Goal: Information Seeking & Learning: Compare options

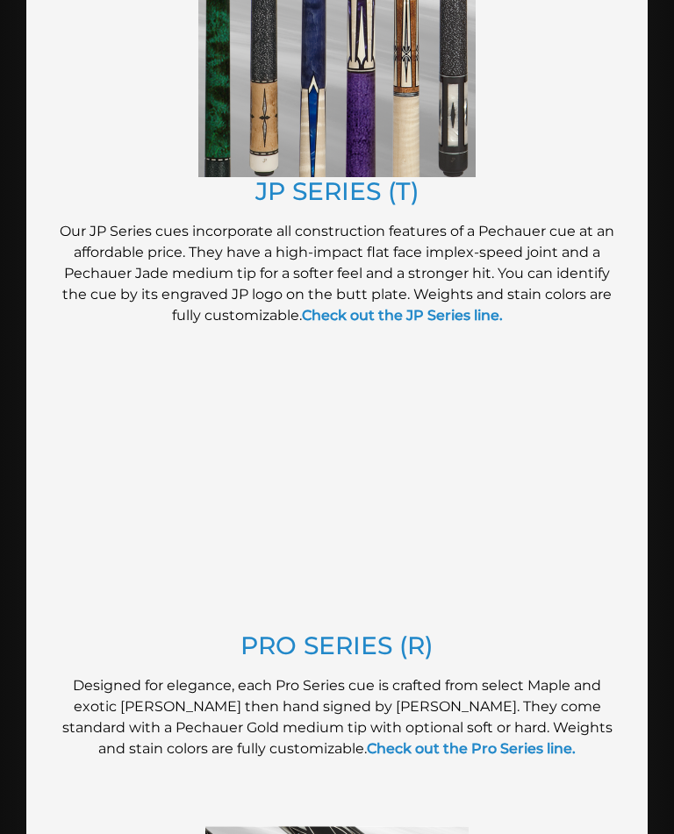
scroll to position [1601, 0]
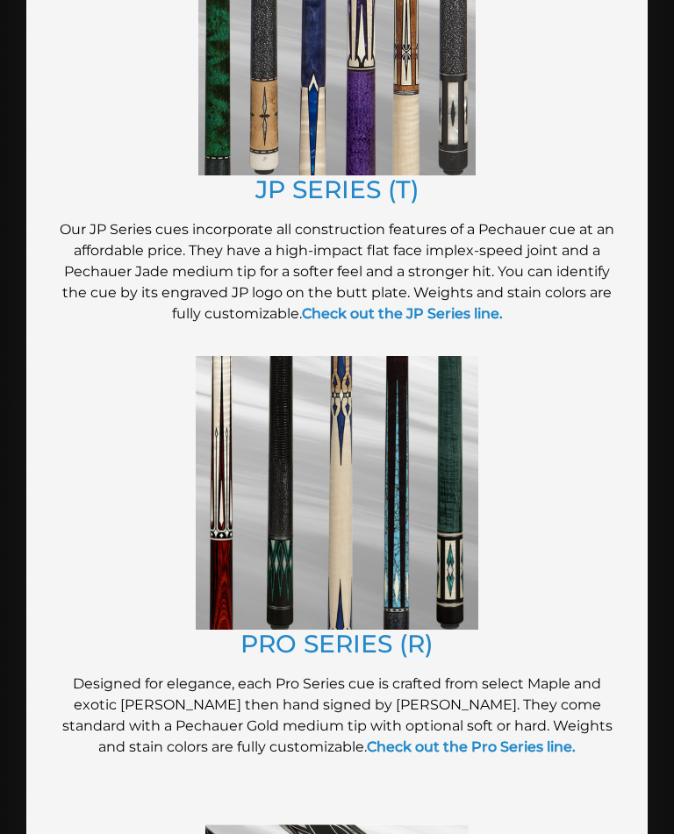
click at [277, 642] on link "PRO SERIES (R)" at bounding box center [336, 644] width 193 height 30
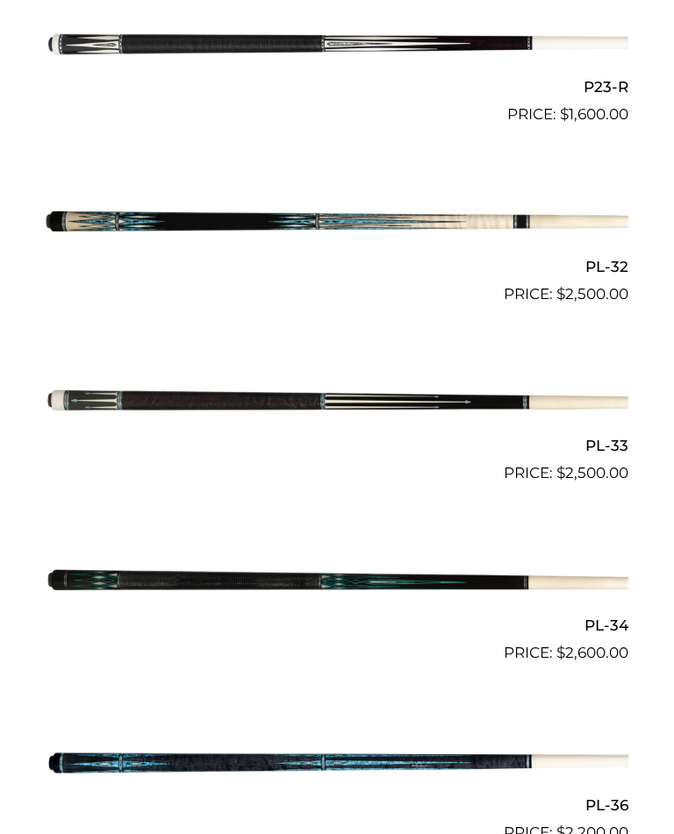
scroll to position [4621, 0]
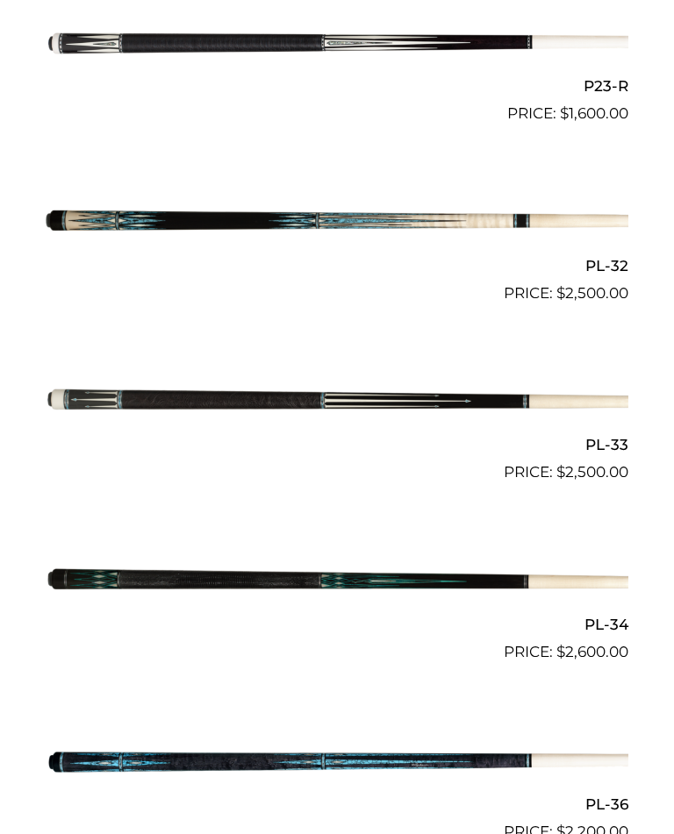
click at [212, 558] on img at bounding box center [337, 581] width 583 height 97
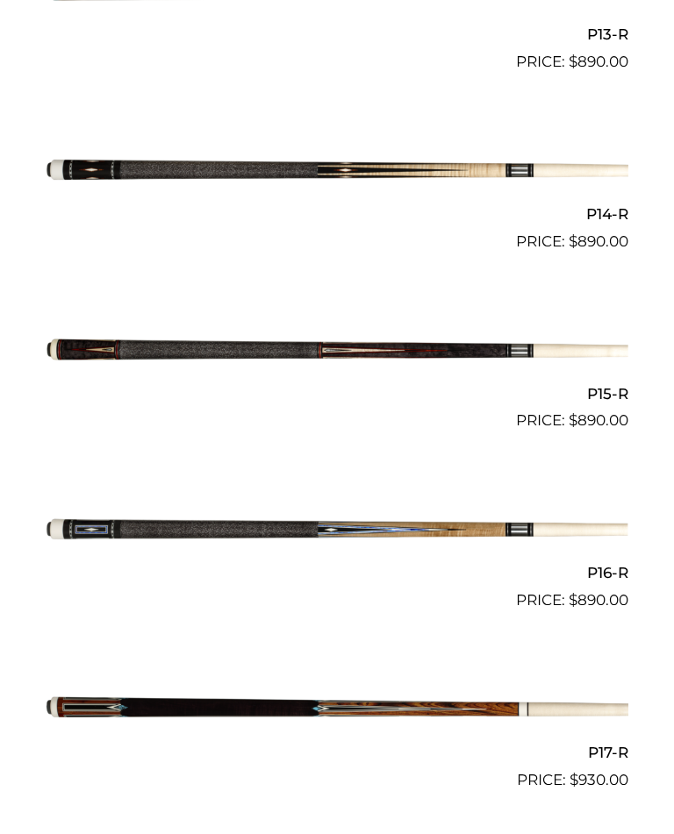
scroll to position [2876, 0]
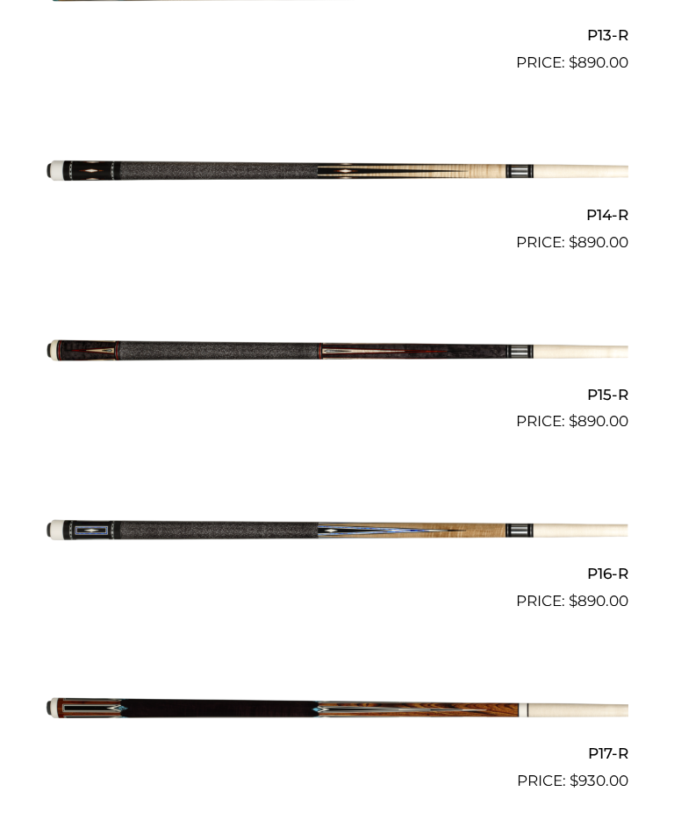
click at [202, 332] on img at bounding box center [337, 352] width 583 height 97
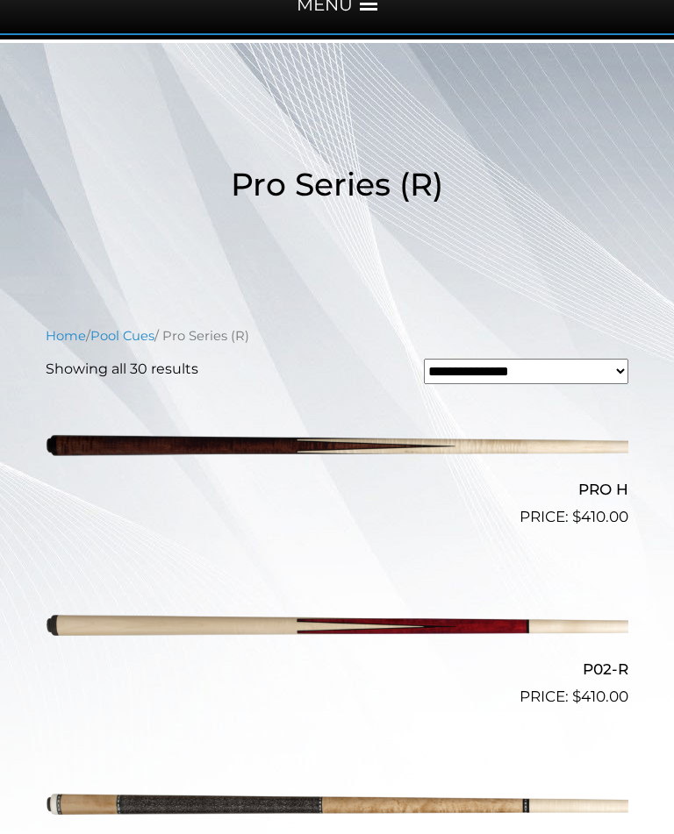
scroll to position [265, 0]
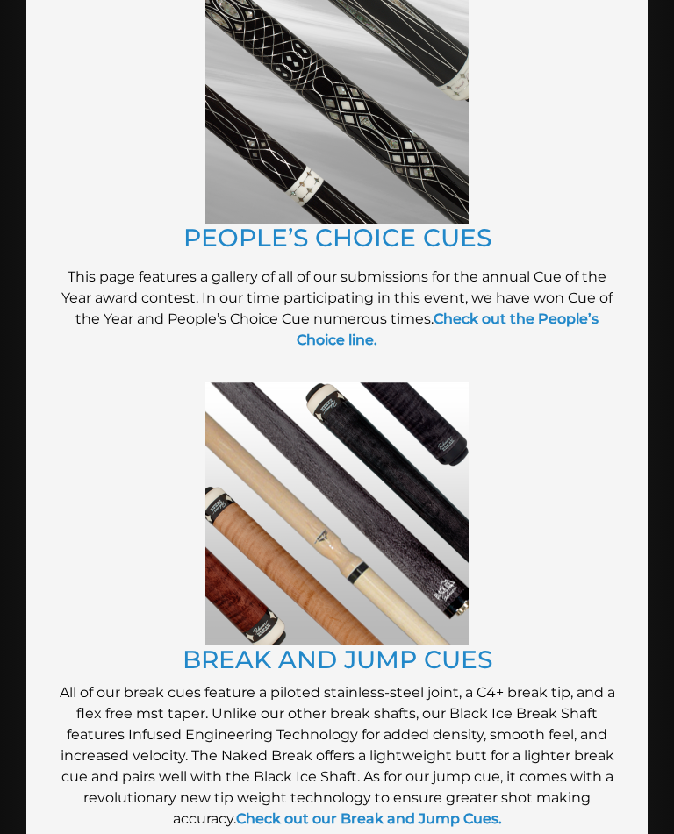
scroll to position [2466, 0]
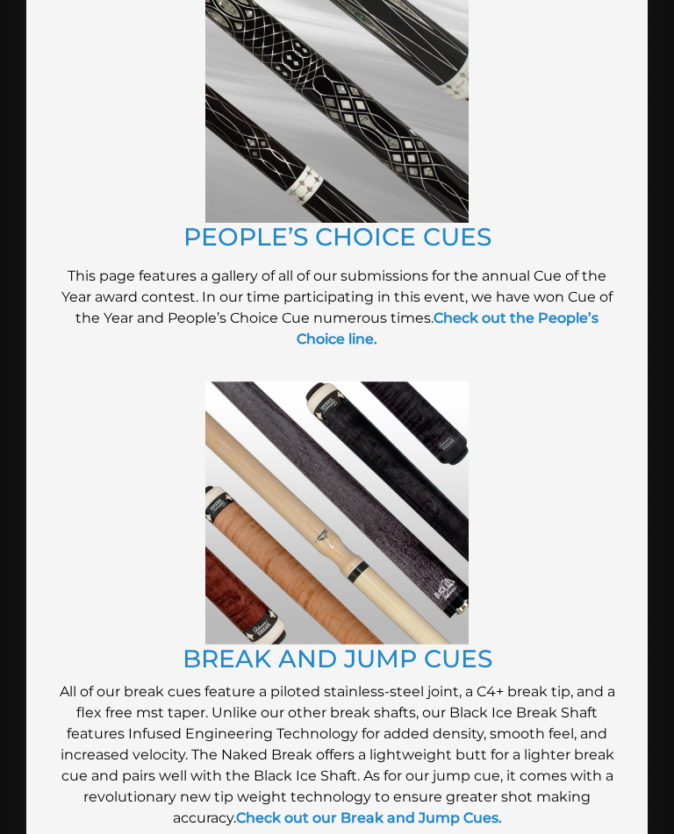
click at [314, 333] on strong "Check out the People’s Choice line." at bounding box center [448, 329] width 302 height 38
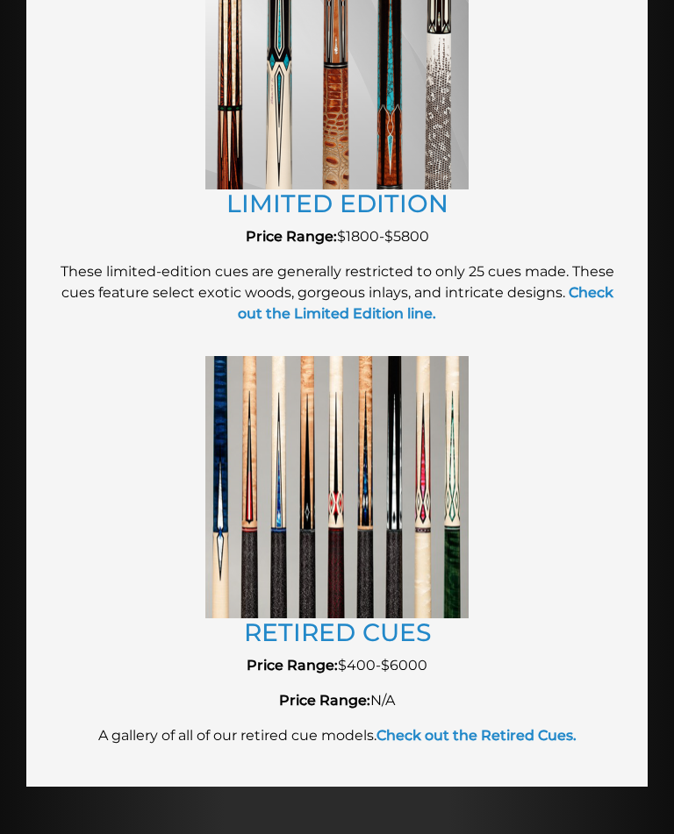
scroll to position [3431, 0]
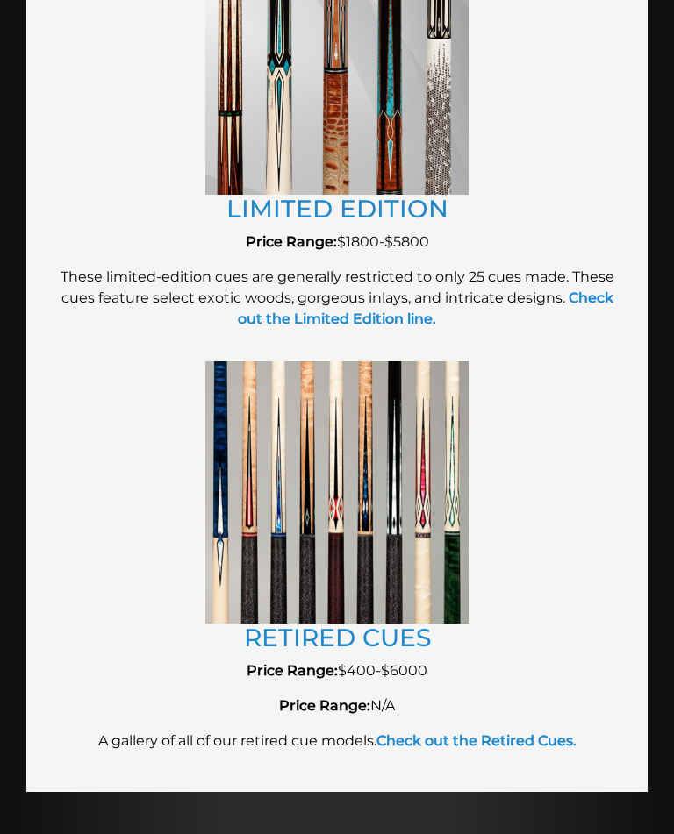
click at [271, 311] on strong "Check out the Limited Edition line." at bounding box center [426, 309] width 376 height 38
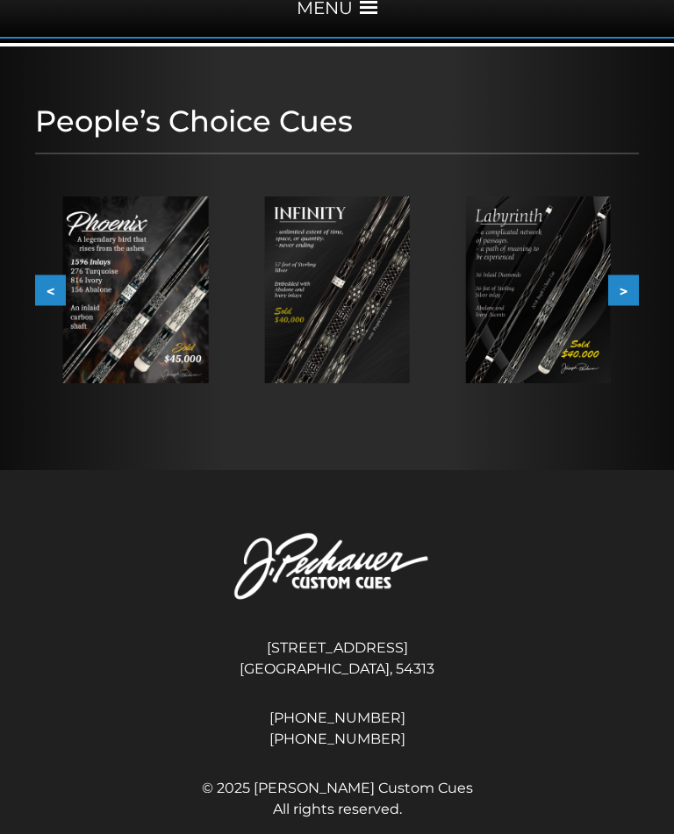
scroll to position [268, 0]
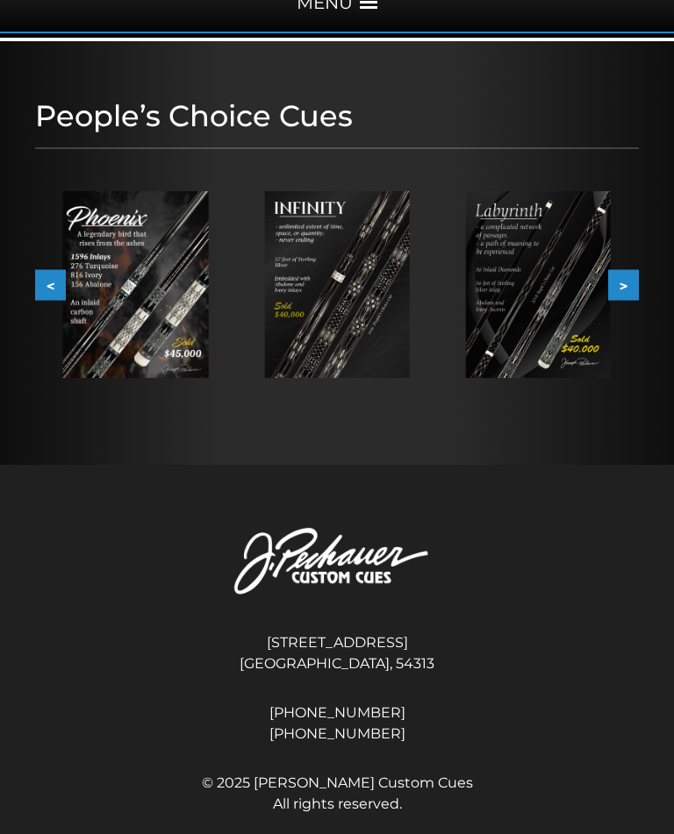
click at [626, 290] on button ">" at bounding box center [623, 285] width 31 height 31
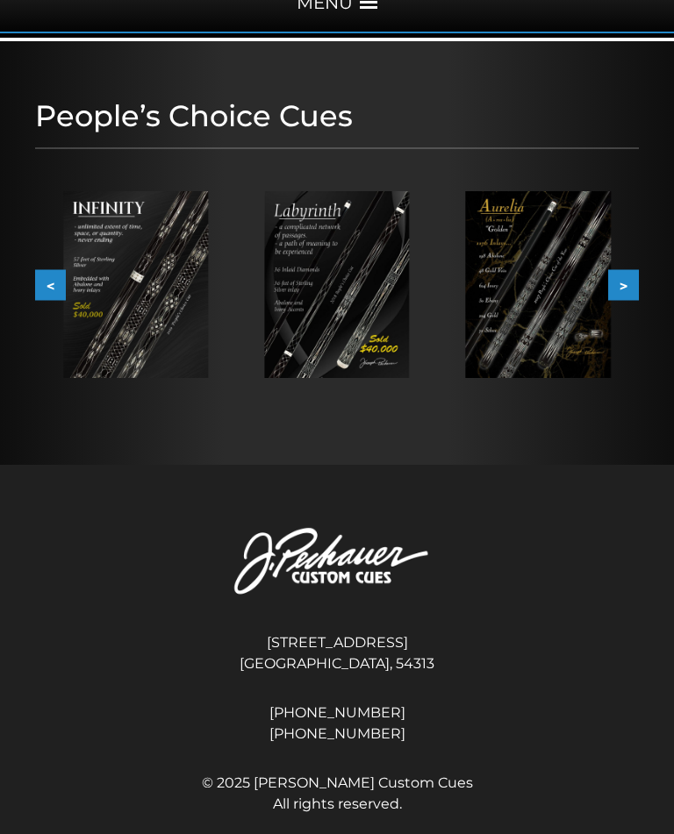
click at [624, 291] on button ">" at bounding box center [623, 285] width 31 height 31
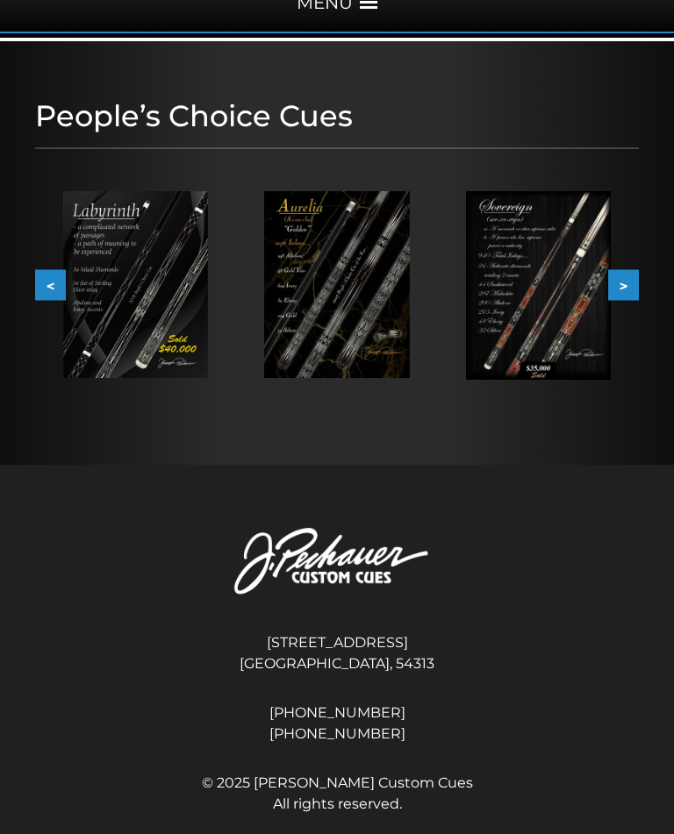
click at [624, 292] on button ">" at bounding box center [623, 285] width 31 height 31
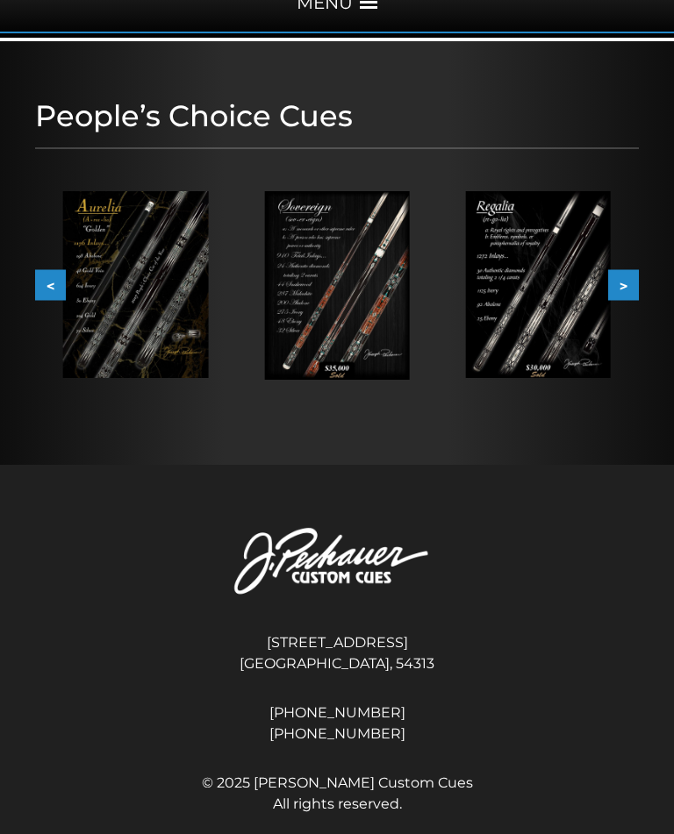
click at [629, 290] on button ">" at bounding box center [623, 285] width 31 height 31
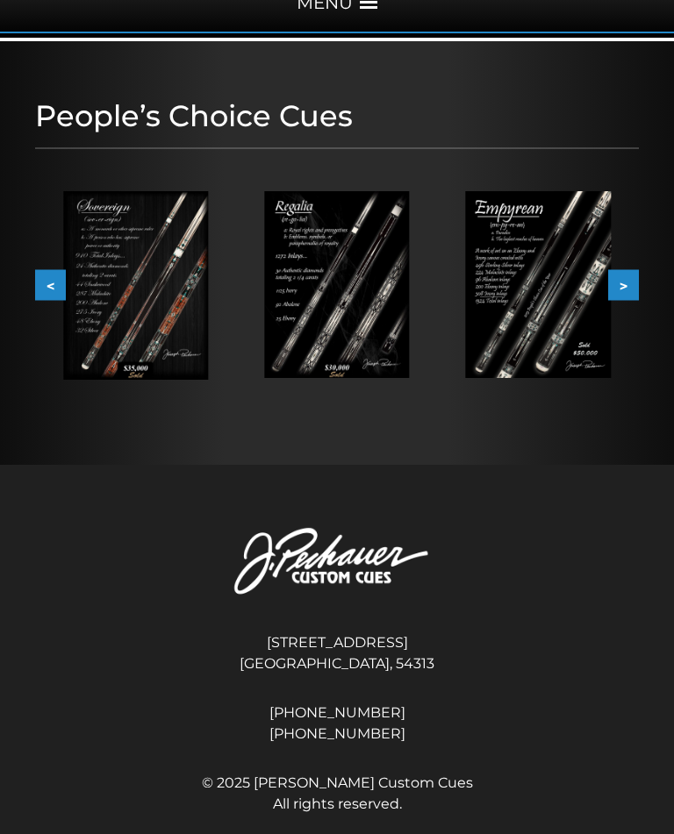
click at [634, 290] on button ">" at bounding box center [623, 285] width 31 height 31
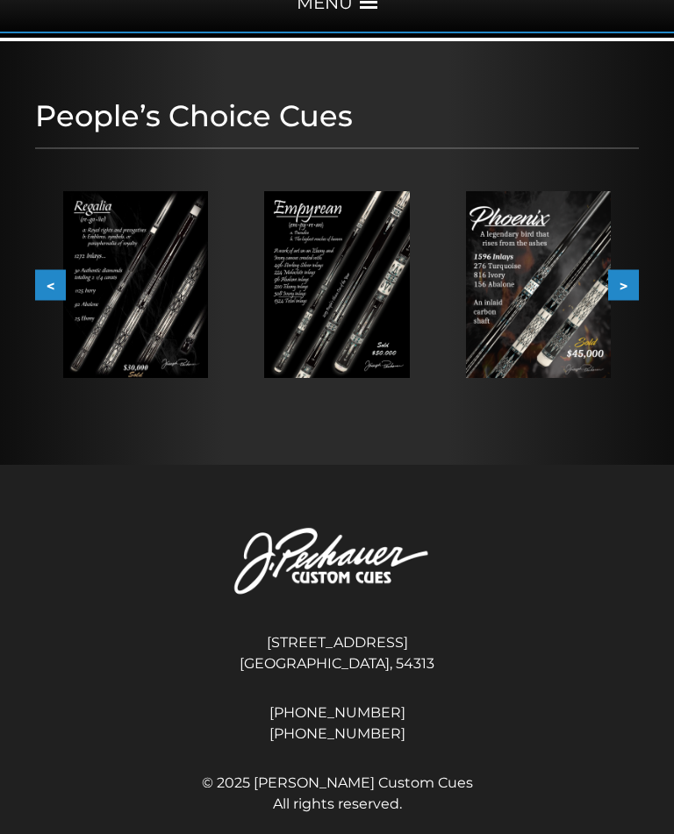
click at [629, 292] on button ">" at bounding box center [623, 285] width 31 height 31
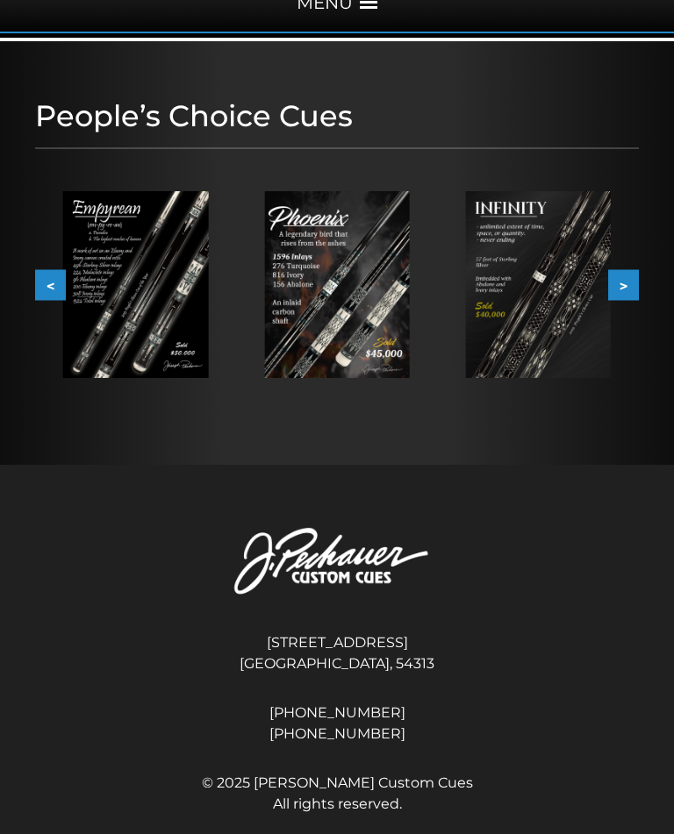
click at [636, 290] on button ">" at bounding box center [623, 285] width 31 height 31
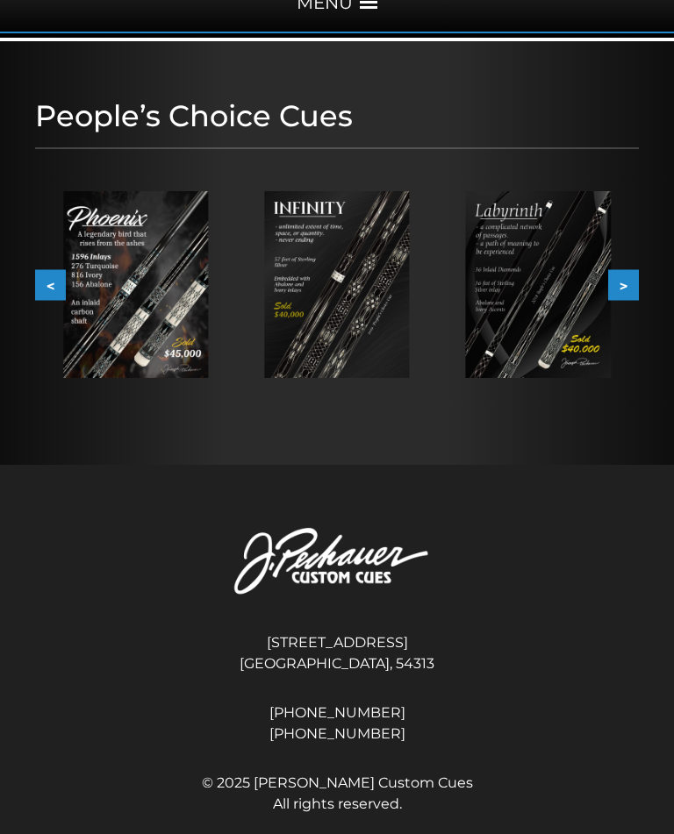
click at [631, 289] on button ">" at bounding box center [623, 285] width 31 height 31
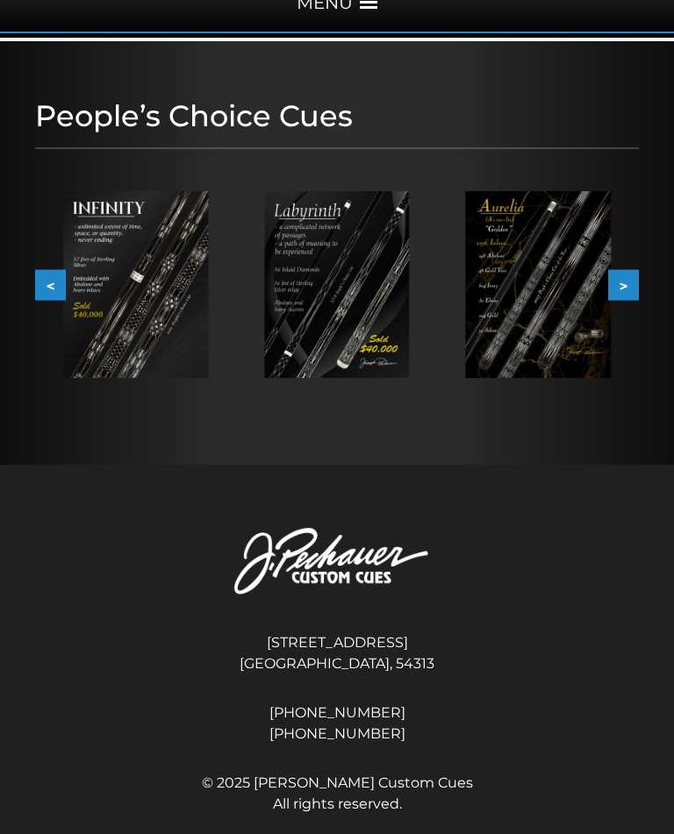
click at [628, 289] on button ">" at bounding box center [623, 285] width 31 height 31
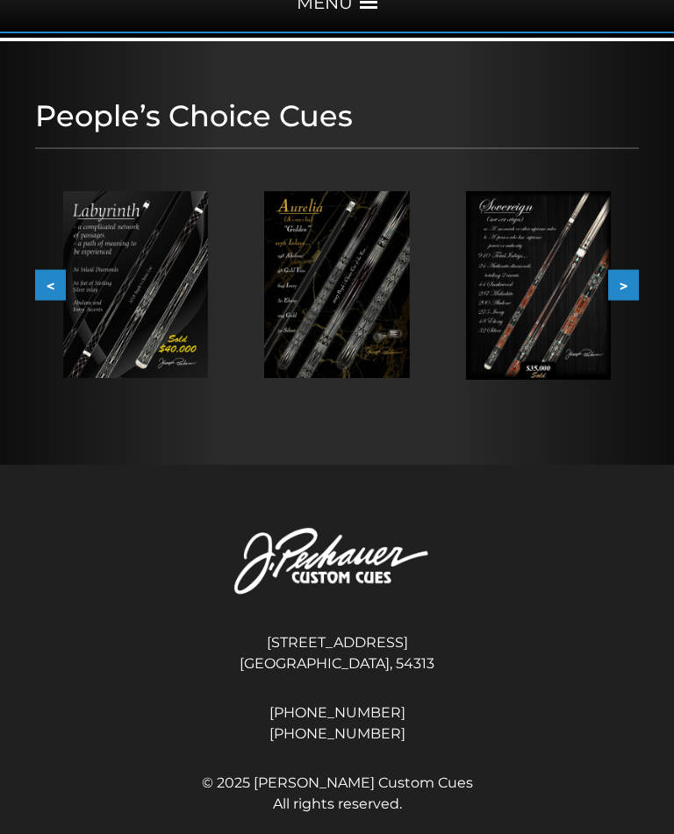
click at [630, 292] on button ">" at bounding box center [623, 285] width 31 height 31
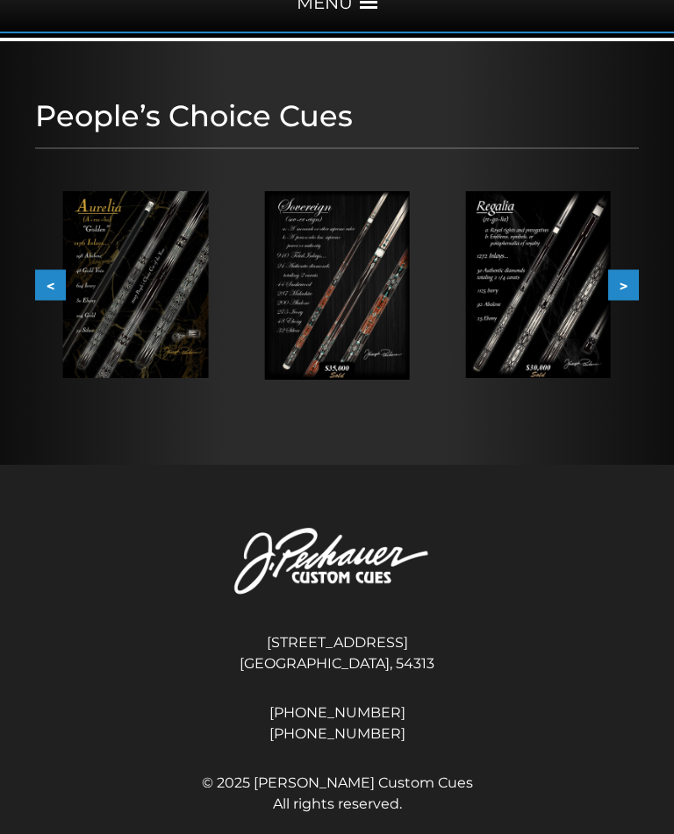
click at [633, 290] on button ">" at bounding box center [623, 285] width 31 height 31
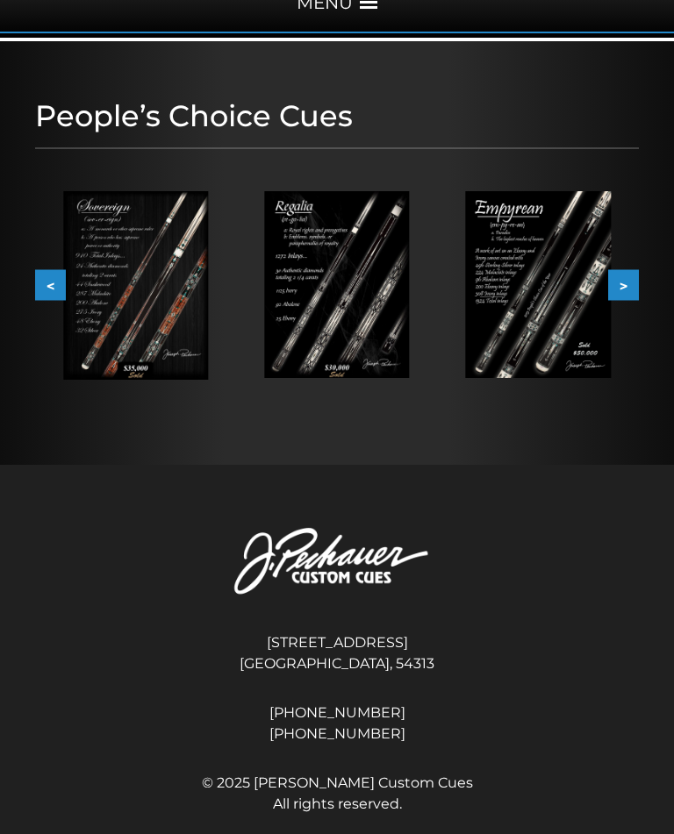
click at [632, 290] on button ">" at bounding box center [623, 285] width 31 height 31
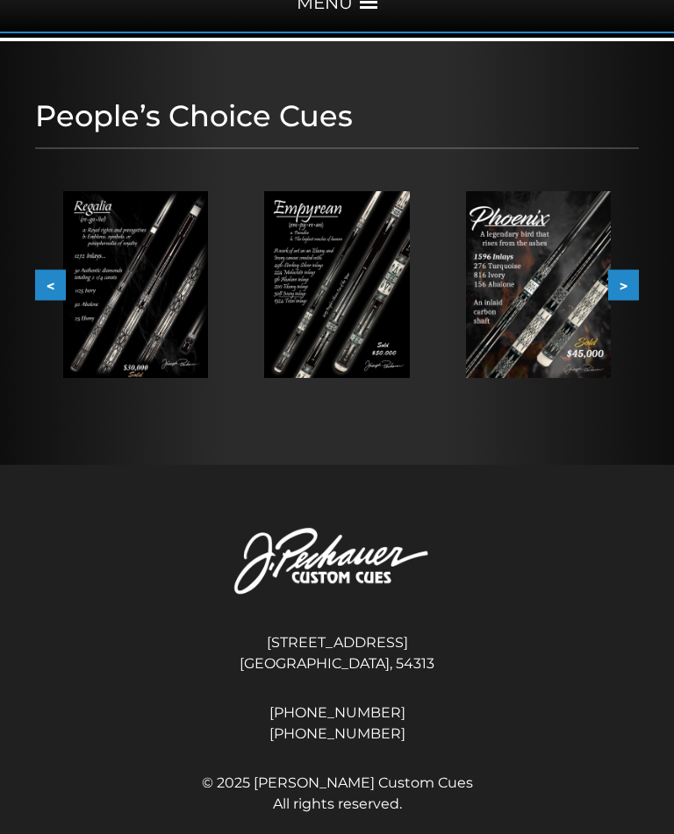
click at [632, 290] on button ">" at bounding box center [623, 285] width 31 height 31
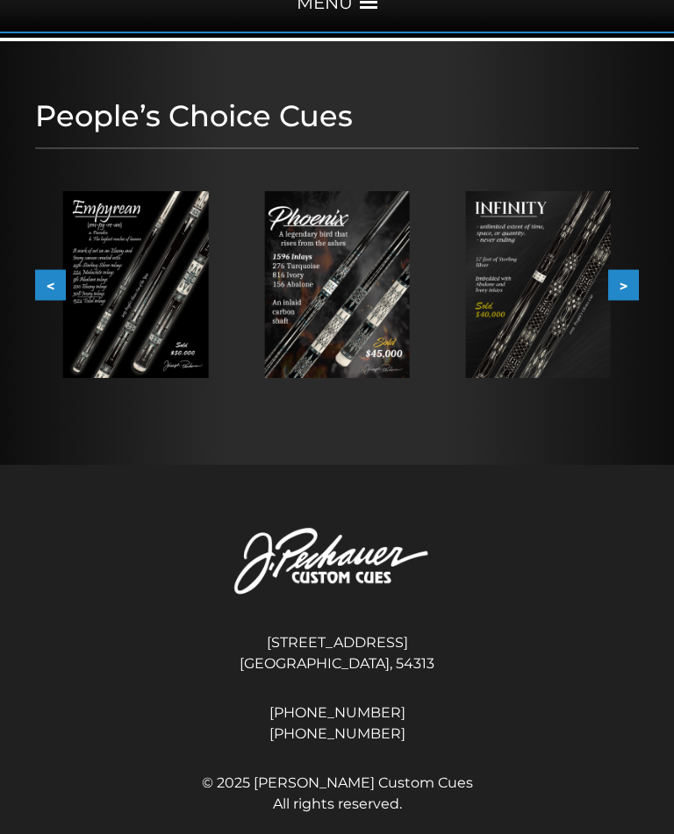
click at [630, 290] on button ">" at bounding box center [623, 285] width 31 height 31
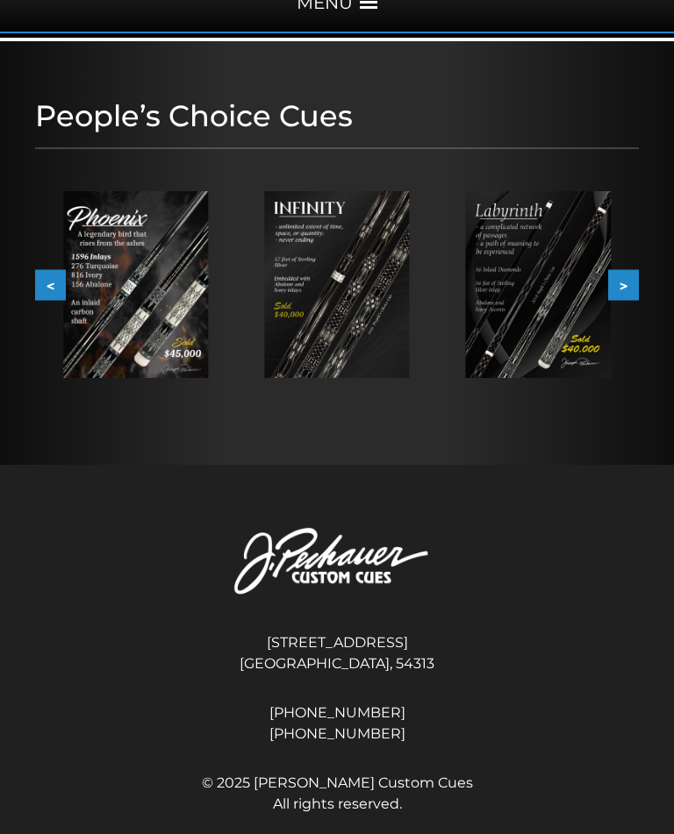
click at [633, 292] on button ">" at bounding box center [623, 285] width 31 height 31
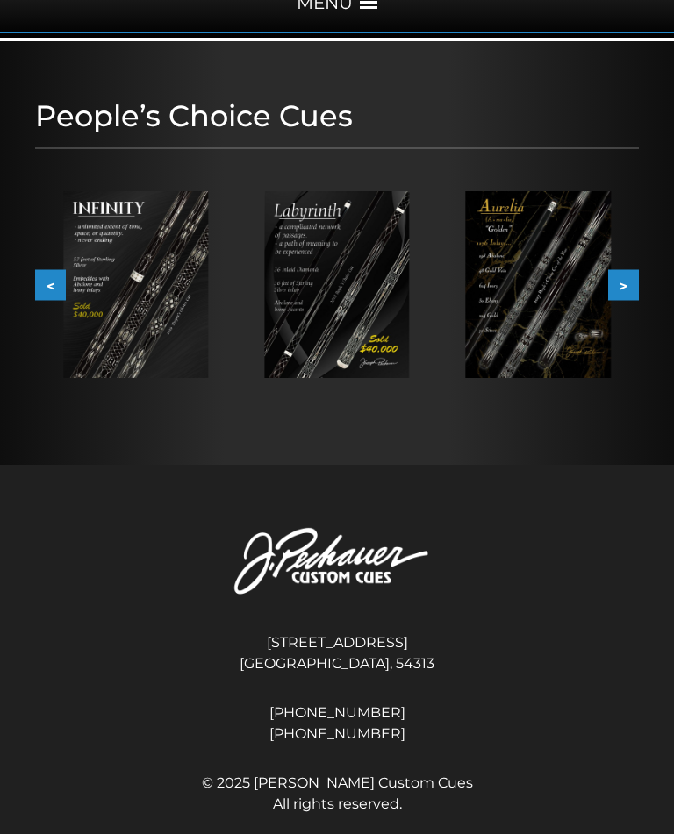
click at [630, 289] on button ">" at bounding box center [623, 285] width 31 height 31
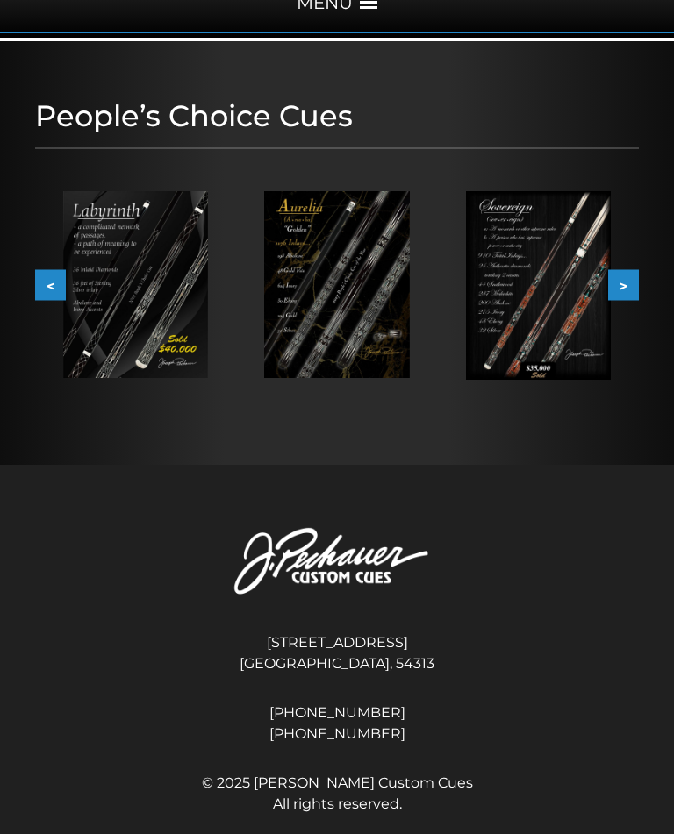
click at [628, 293] on button ">" at bounding box center [623, 285] width 31 height 31
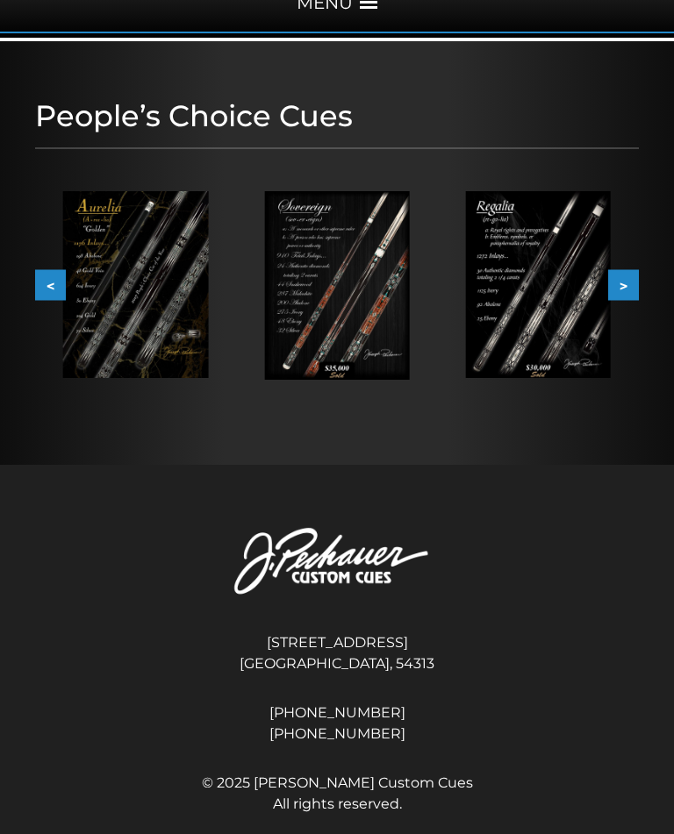
click at [628, 293] on button ">" at bounding box center [623, 285] width 31 height 31
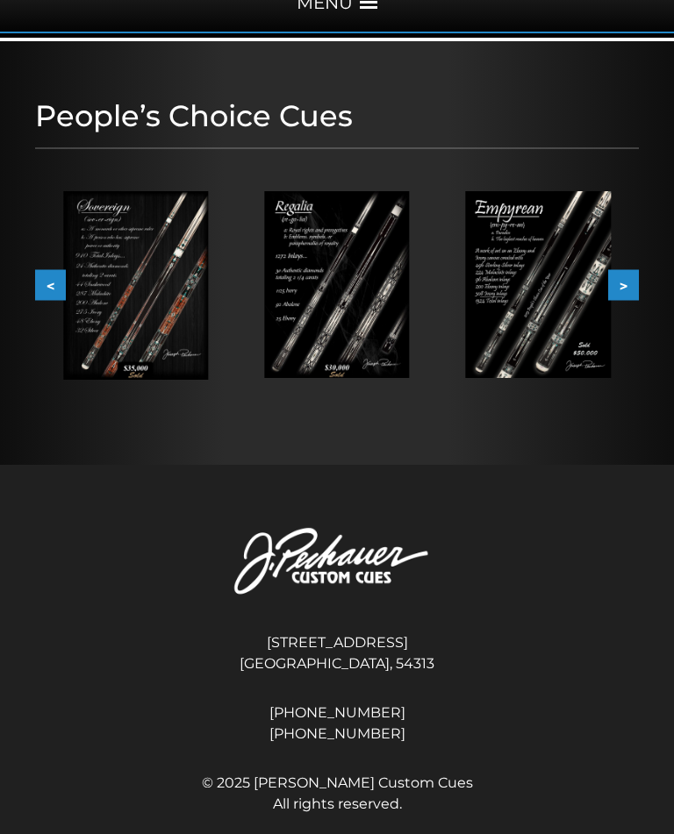
click at [626, 293] on button ">" at bounding box center [623, 285] width 31 height 31
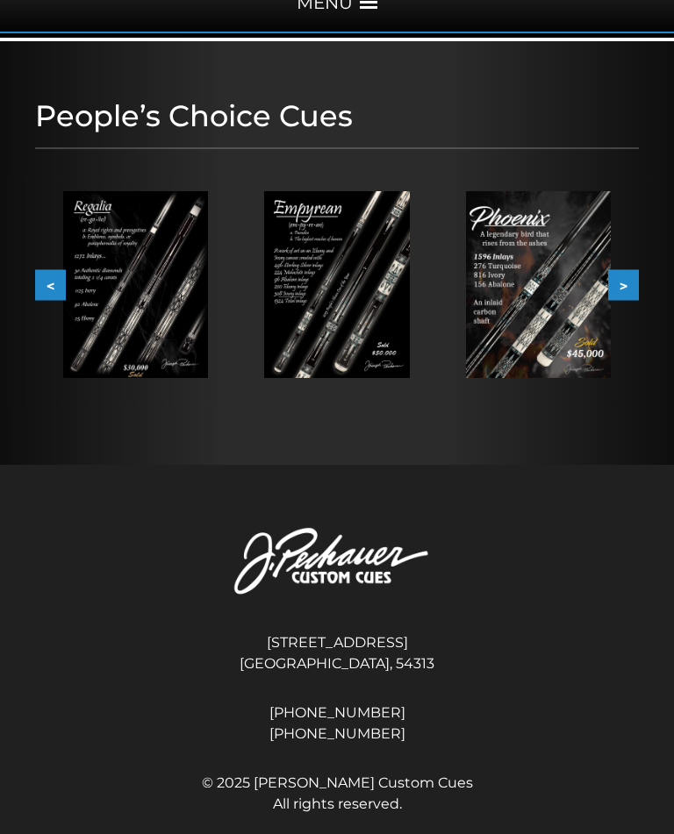
click at [627, 291] on button ">" at bounding box center [623, 285] width 31 height 31
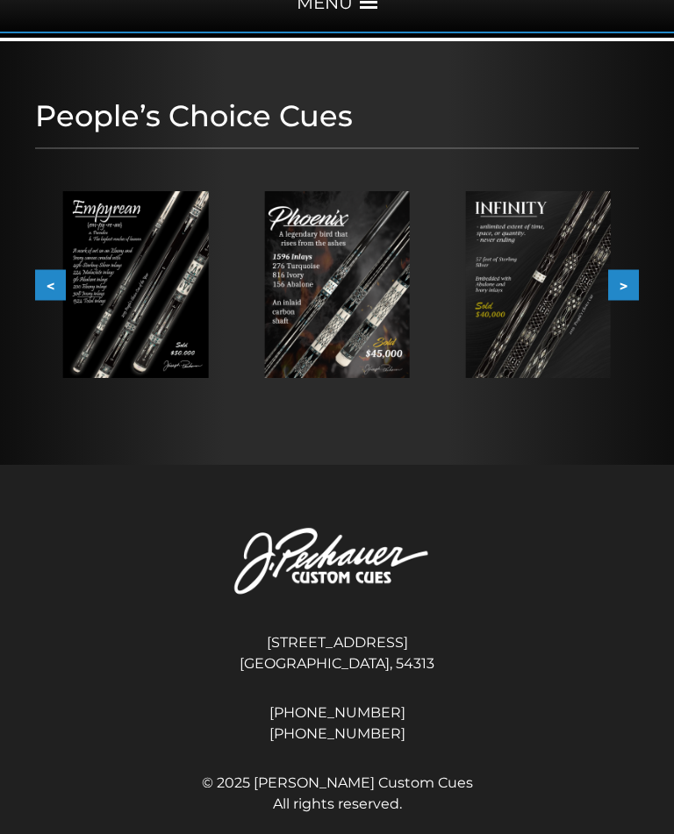
click at [631, 291] on button ">" at bounding box center [623, 285] width 31 height 31
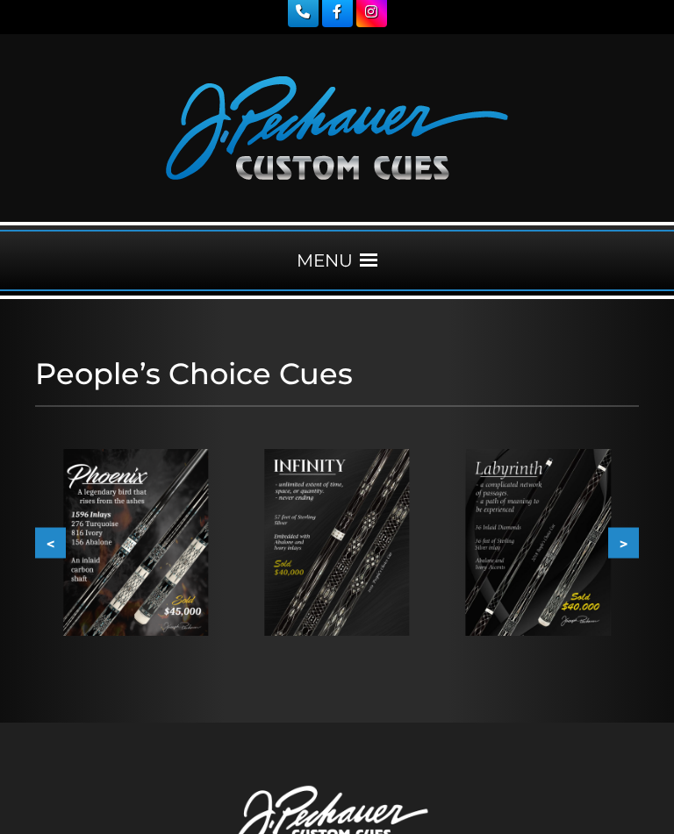
scroll to position [0, 0]
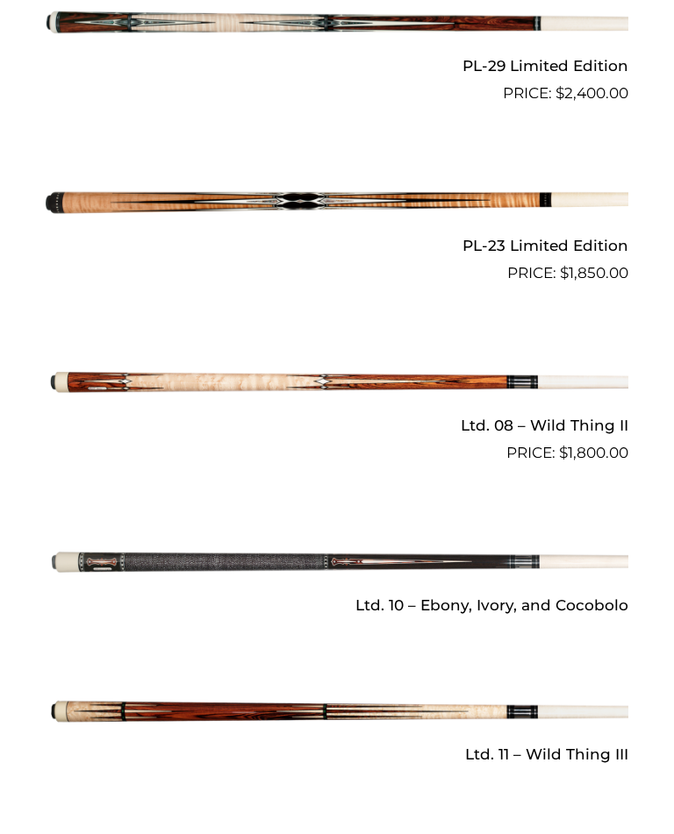
scroll to position [2719, 0]
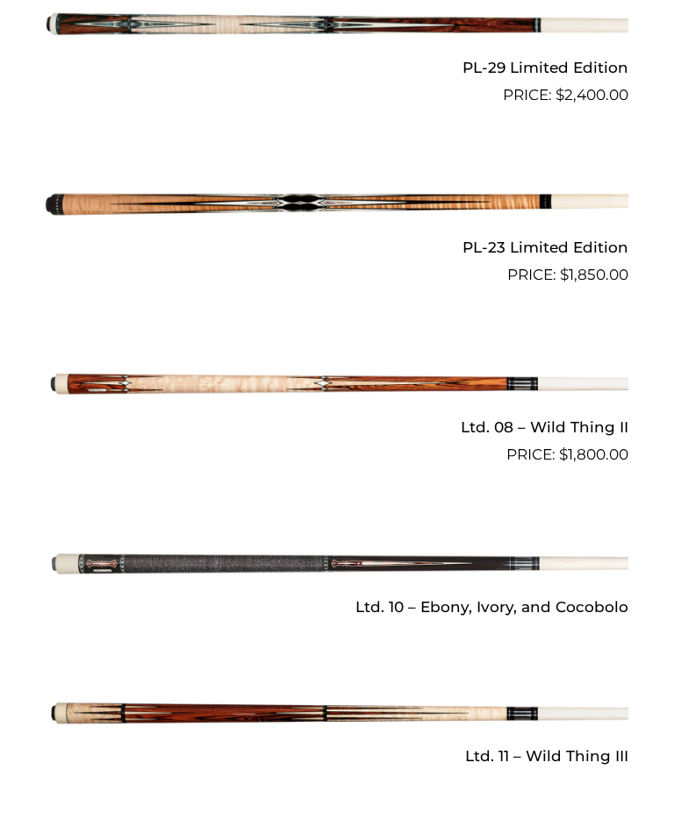
click at [211, 548] on img at bounding box center [337, 565] width 583 height 97
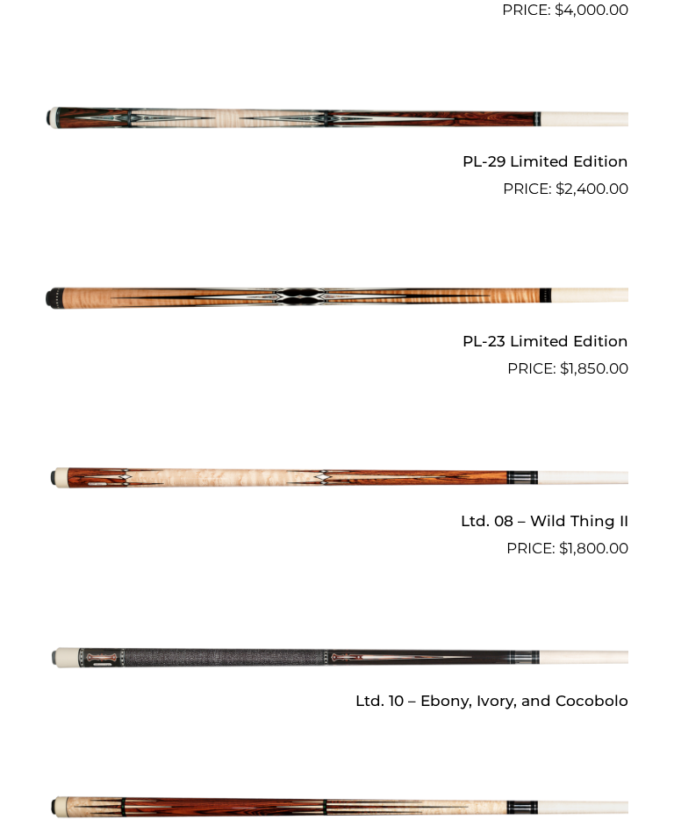
scroll to position [2628, 0]
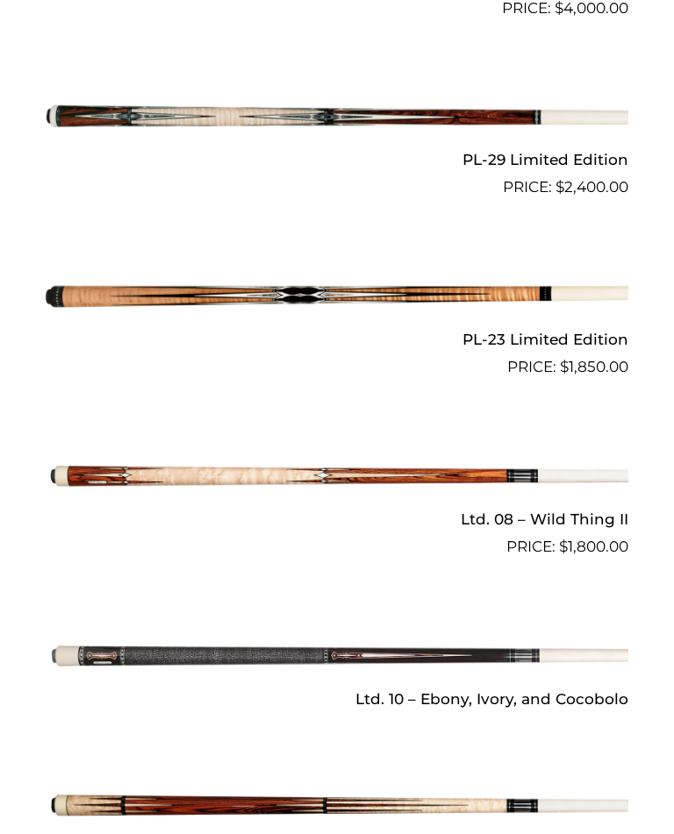
click at [223, 650] on img at bounding box center [337, 656] width 583 height 97
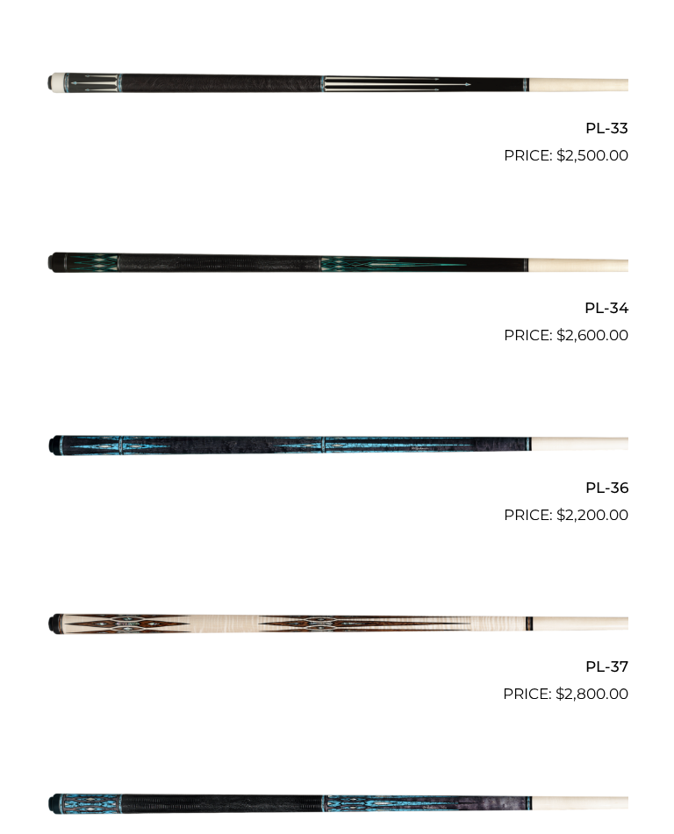
scroll to position [1580, 0]
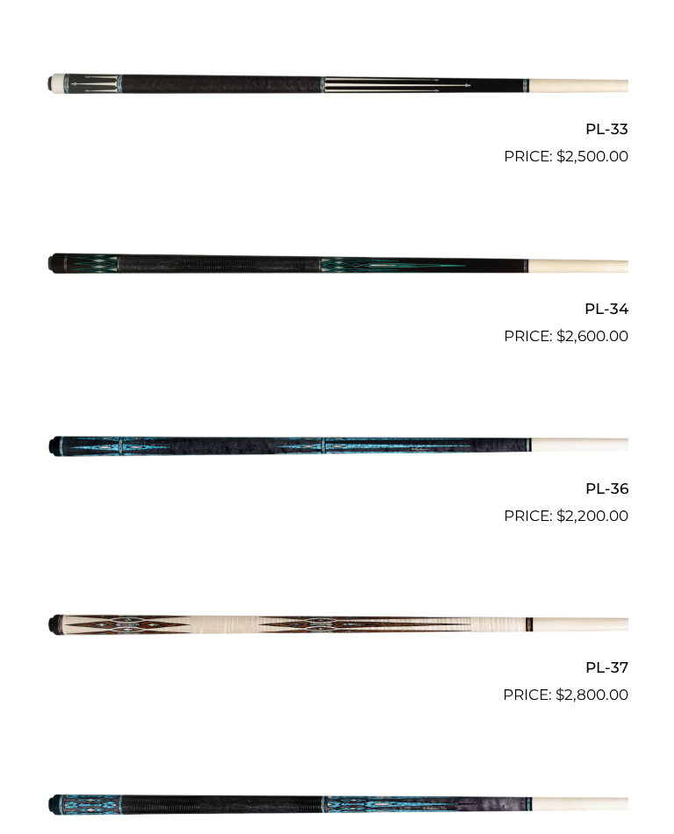
click at [218, 251] on img at bounding box center [337, 266] width 583 height 97
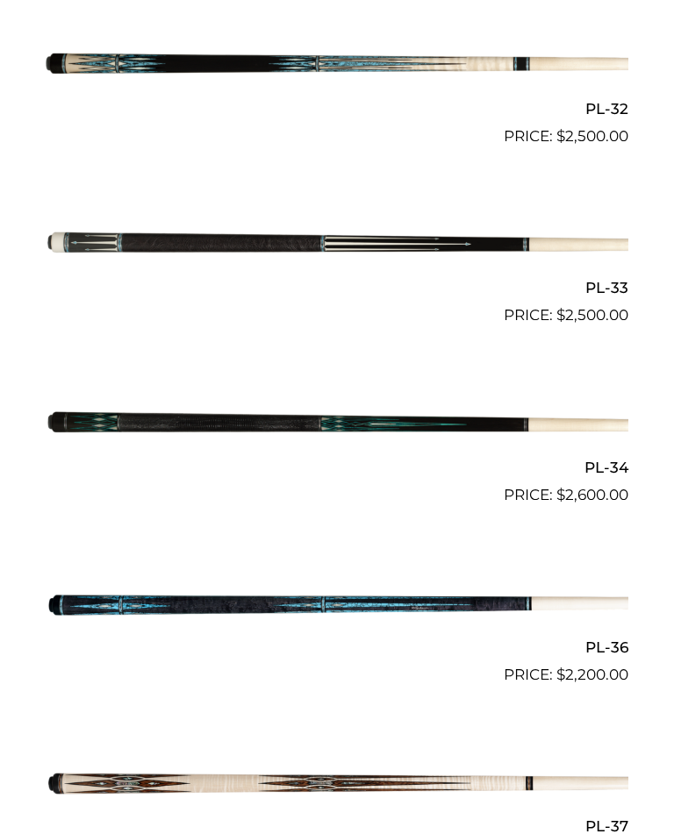
scroll to position [1421, 0]
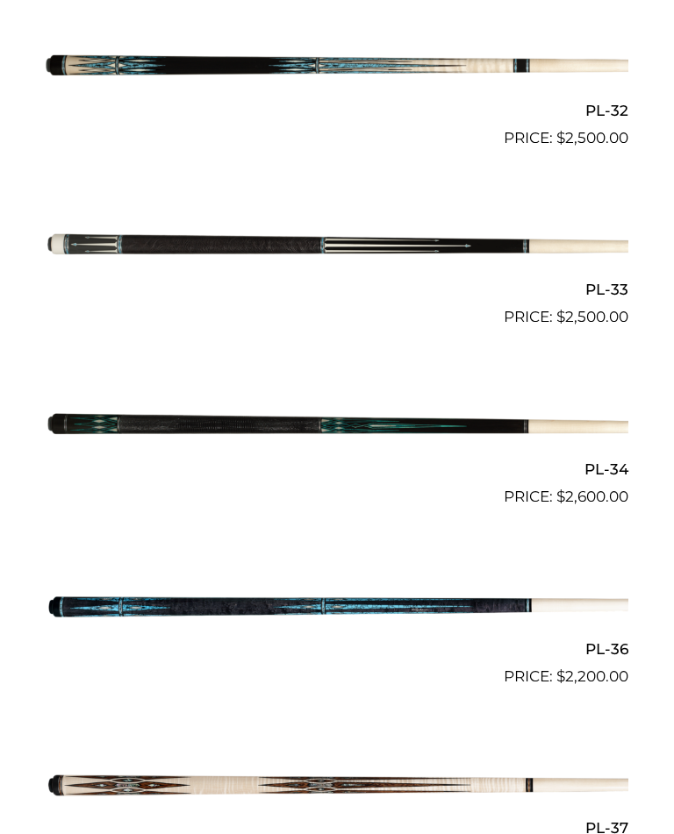
click at [231, 242] on img at bounding box center [337, 246] width 583 height 97
click at [200, 412] on img at bounding box center [337, 426] width 583 height 97
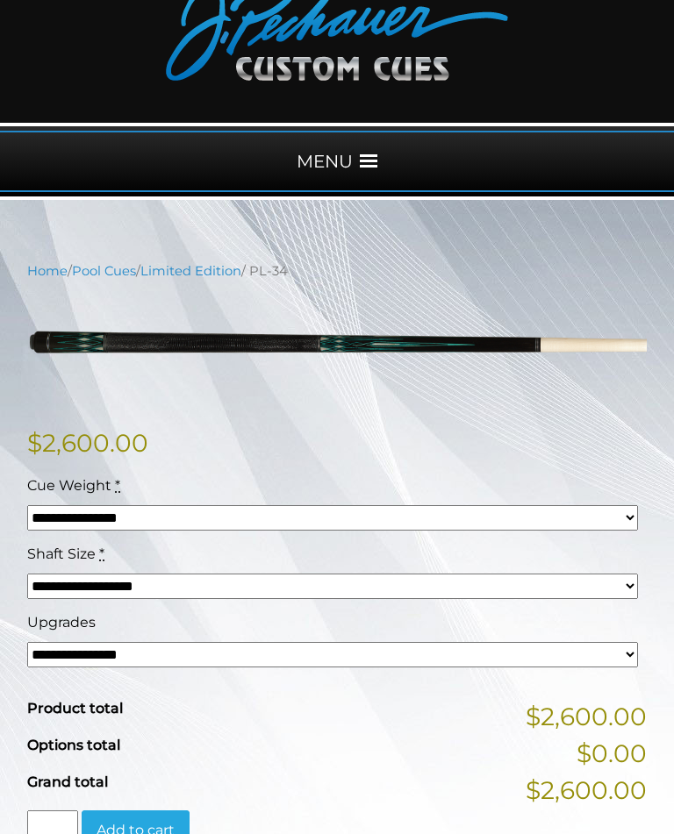
scroll to position [106, 0]
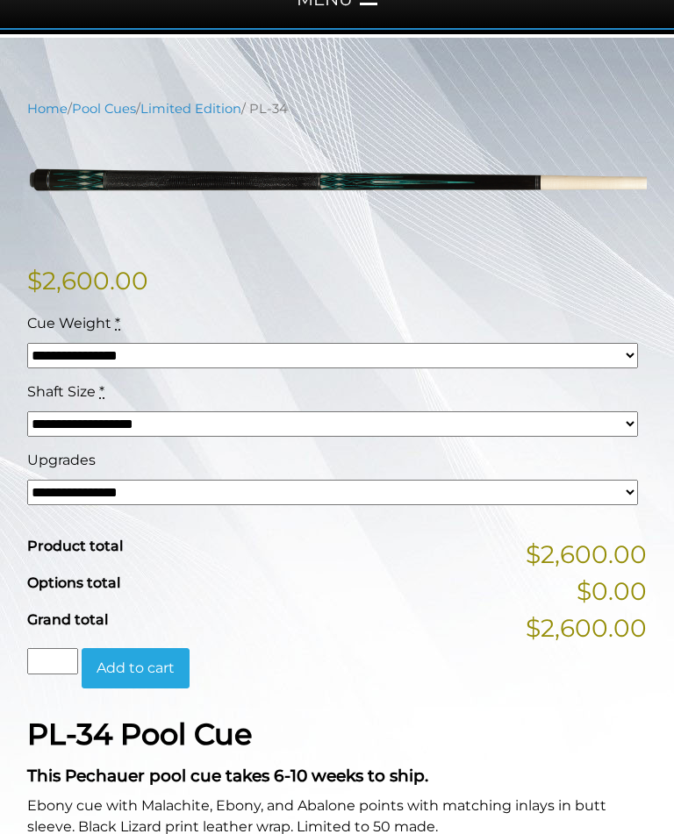
scroll to position [271, 0]
